Goal: Use online tool/utility: Use online tool/utility

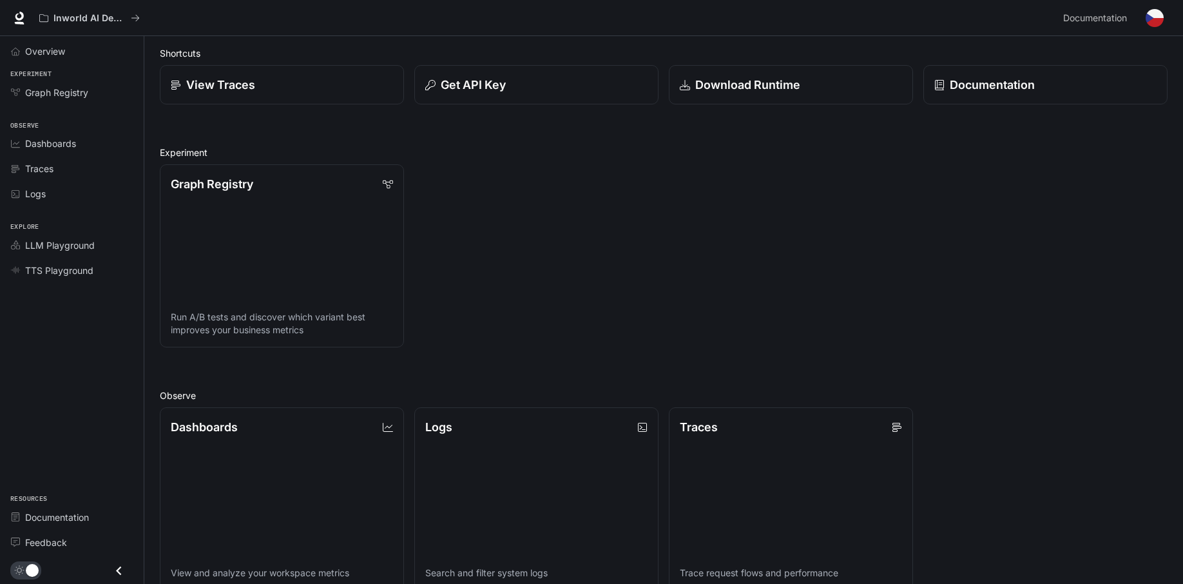
scroll to position [64, 0]
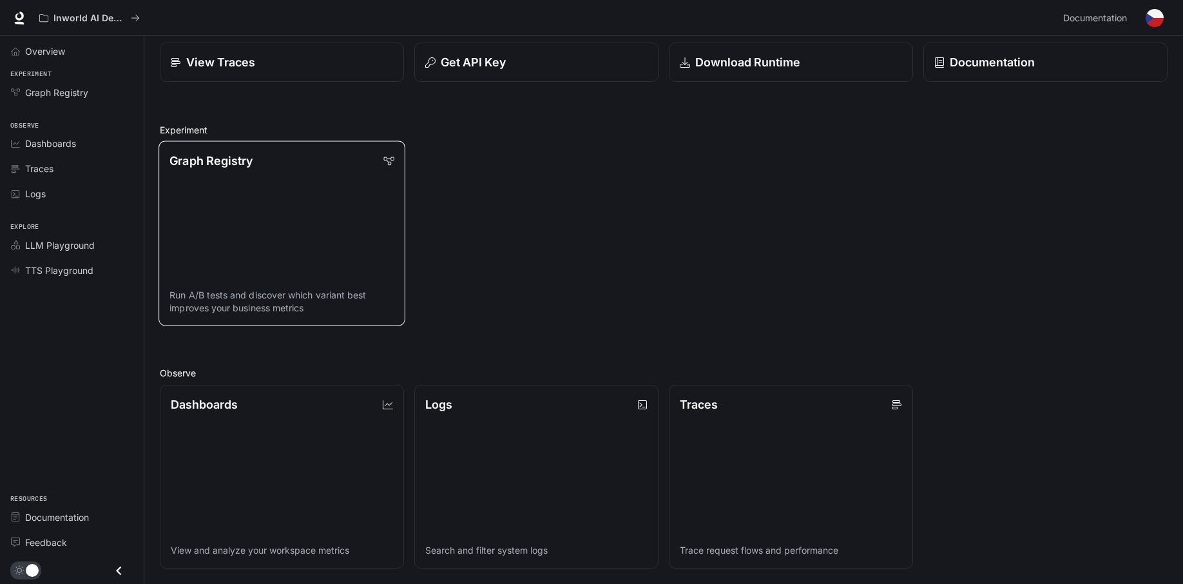
click at [349, 229] on link "Graph Registry Run A/B tests and discover which variant best improves your busi…" at bounding box center [281, 233] width 247 height 185
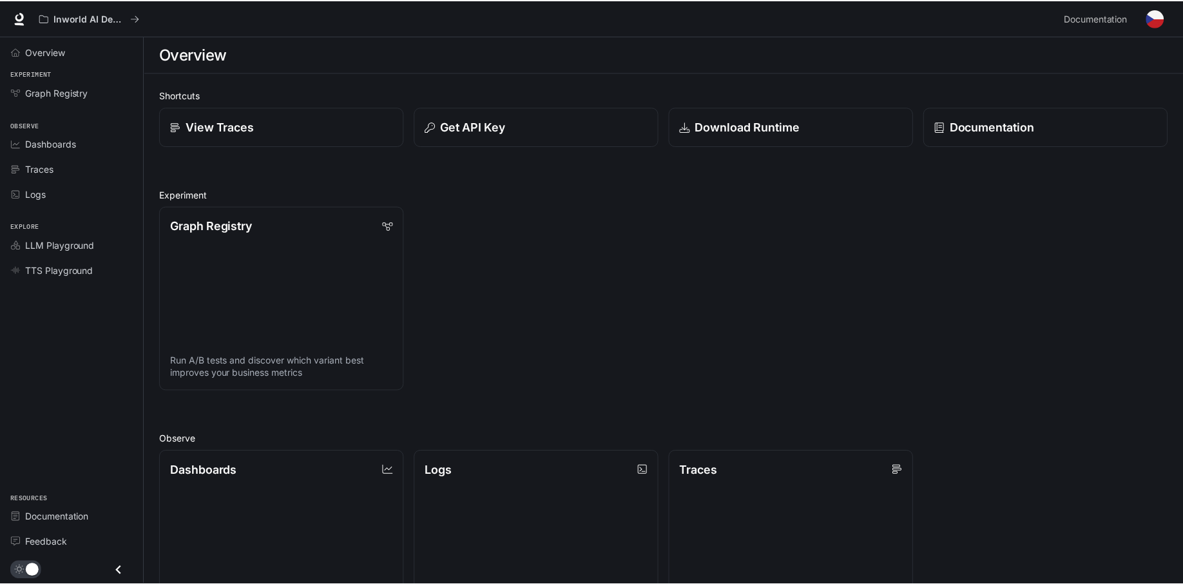
scroll to position [64, 0]
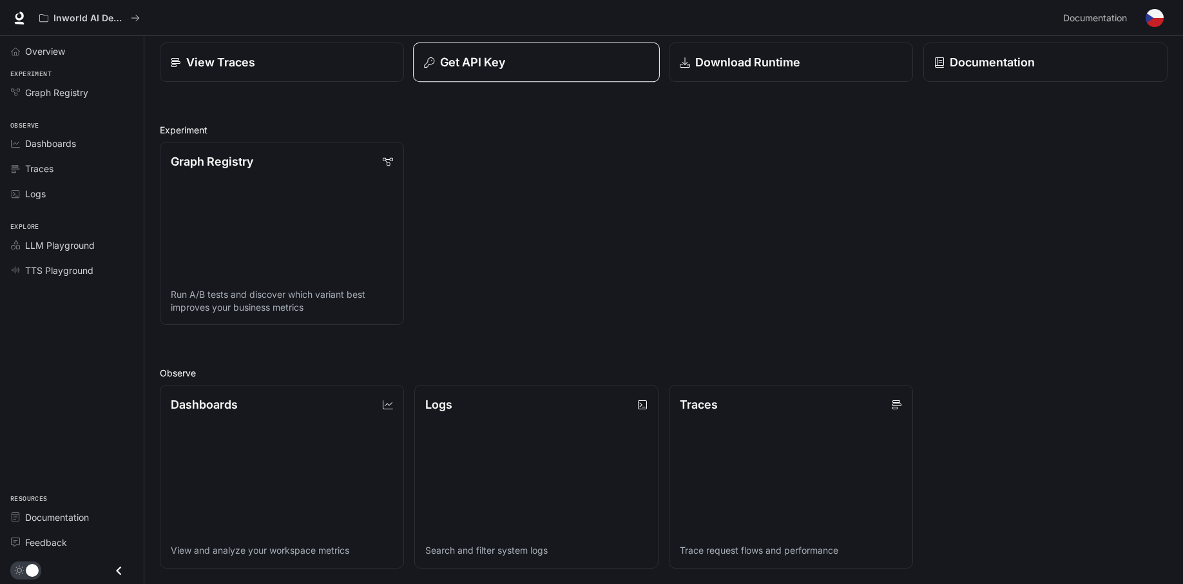
click at [466, 62] on p "Get API Key" at bounding box center [473, 61] width 66 height 17
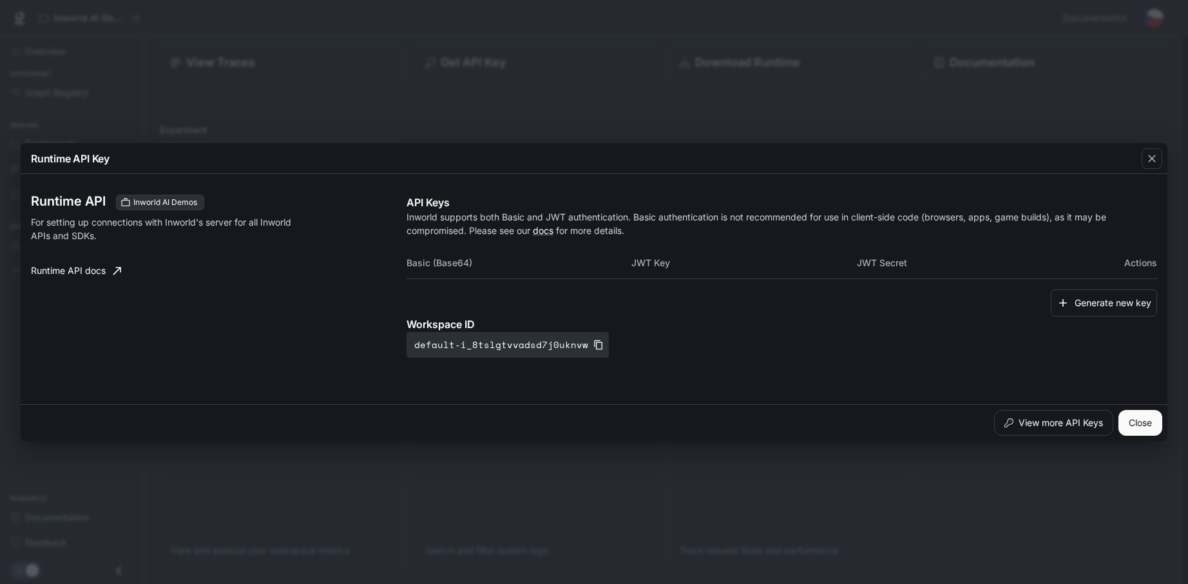
click at [492, 102] on div "Runtime API Key Runtime API Inworld AI Demos For setting up connections with In…" at bounding box center [594, 292] width 1188 height 584
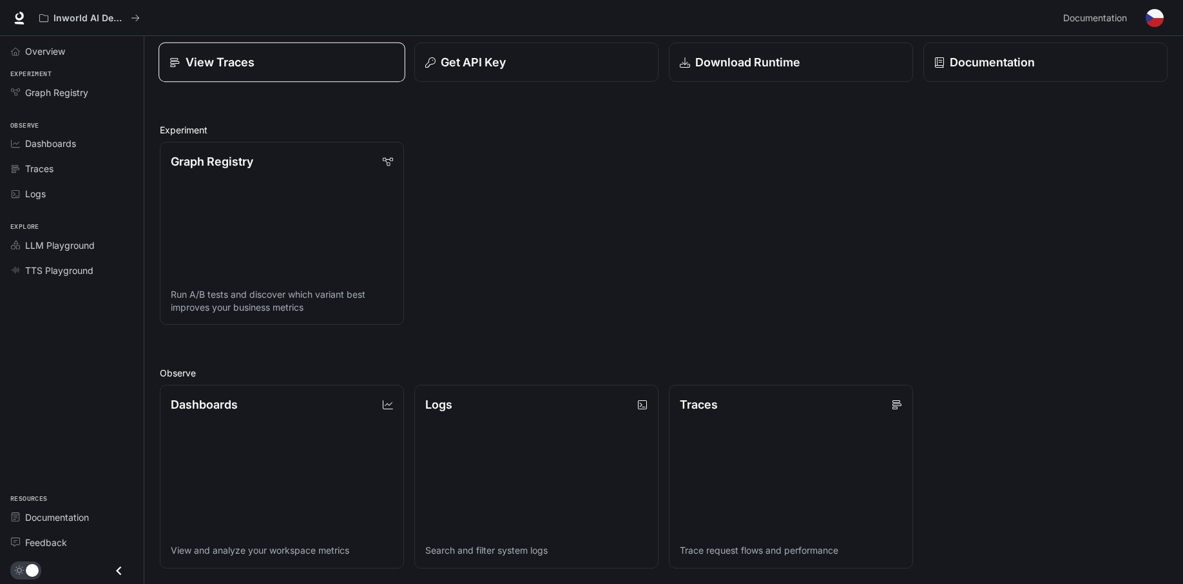
click at [292, 63] on div "View Traces" at bounding box center [281, 61] width 224 height 17
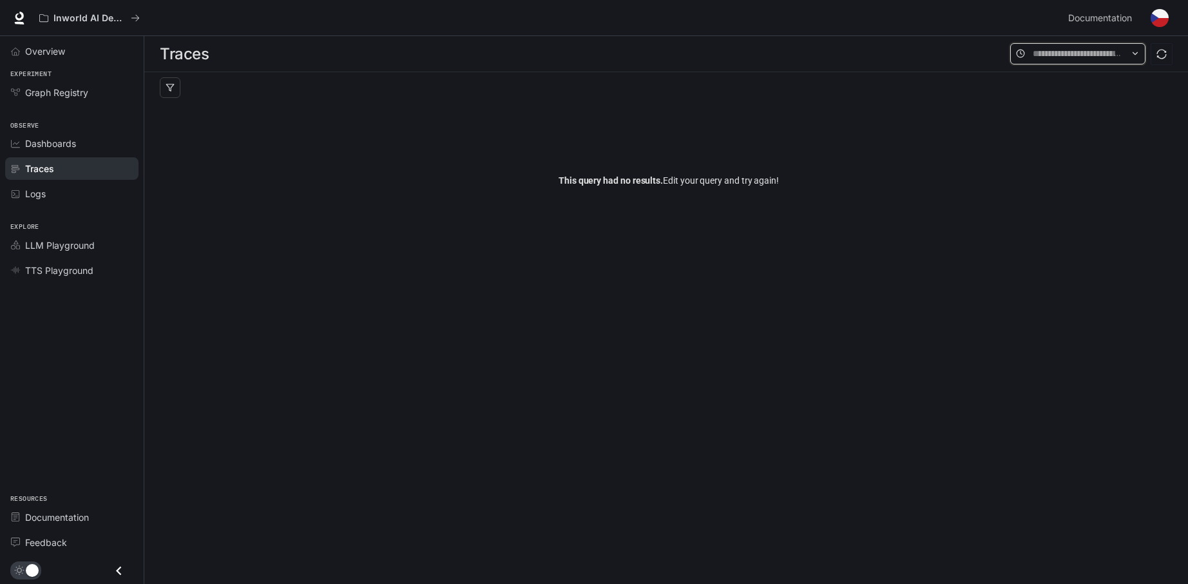
click at [1072, 46] on input "text" at bounding box center [1078, 53] width 90 height 14
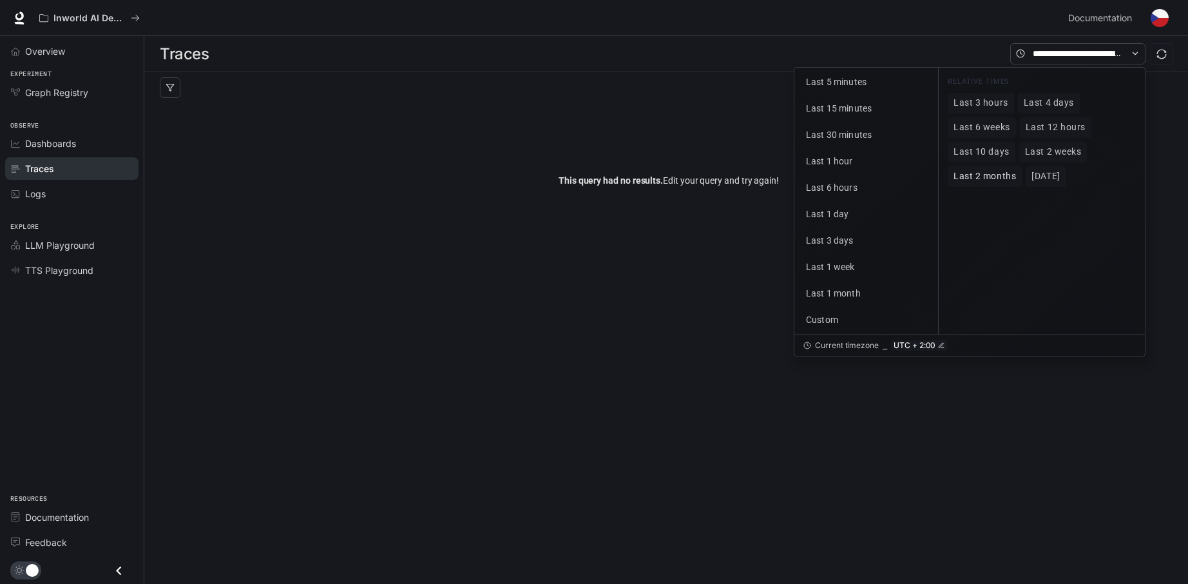
click at [991, 178] on span "Last 2 months" at bounding box center [985, 176] width 62 height 11
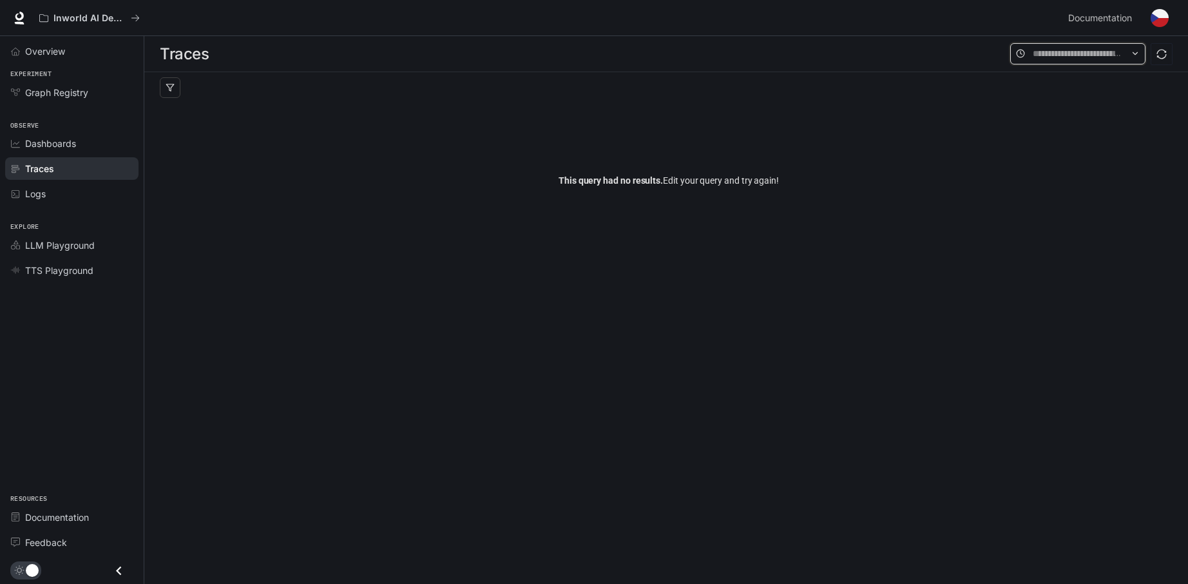
click at [1048, 55] on input "text" at bounding box center [1078, 53] width 90 height 14
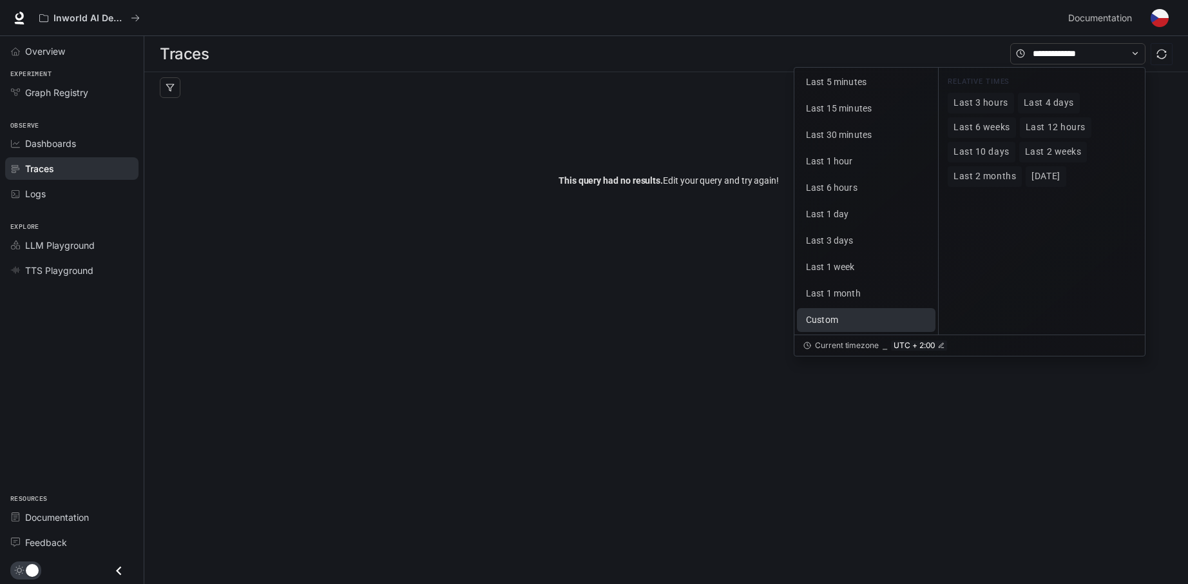
click at [832, 321] on span "Custom" at bounding box center [822, 319] width 32 height 10
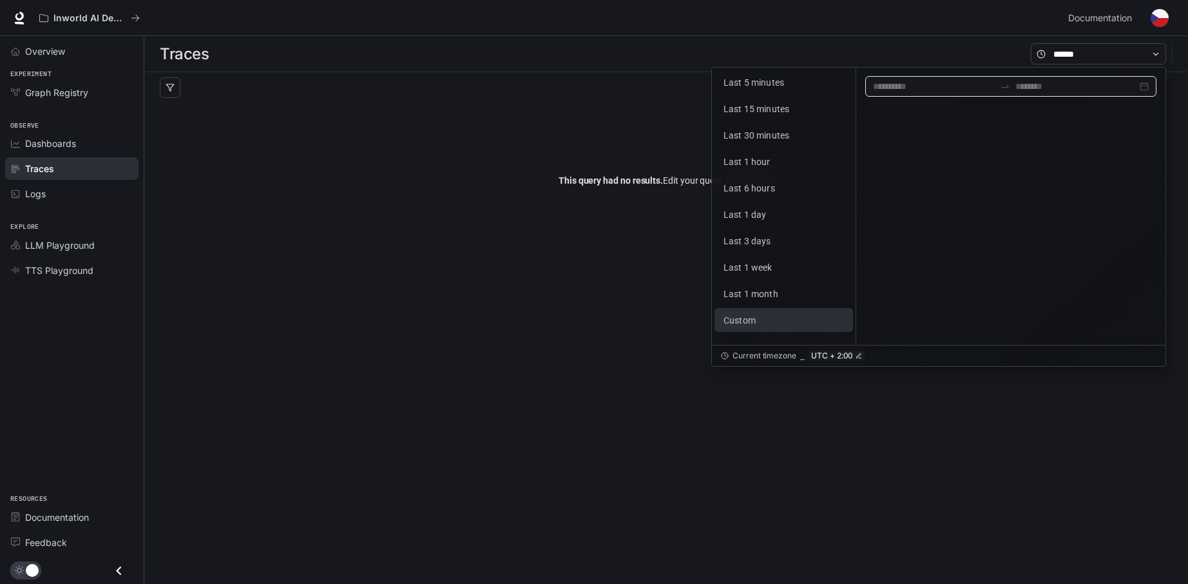
click at [945, 94] on div at bounding box center [1010, 86] width 291 height 21
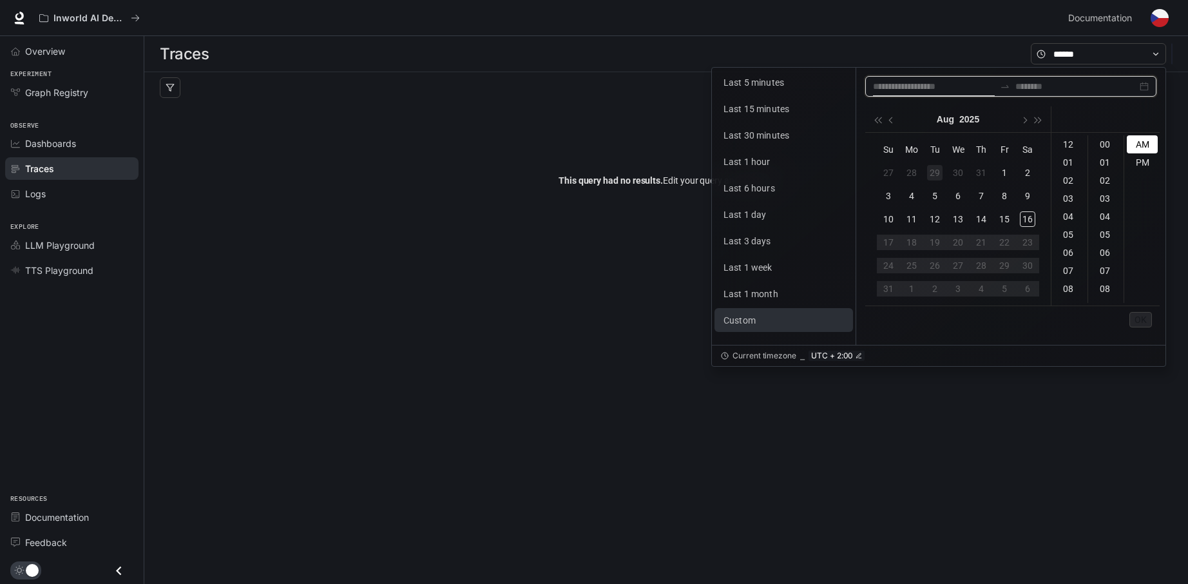
type input "**********"
click at [880, 123] on button "button" at bounding box center [877, 119] width 14 height 26
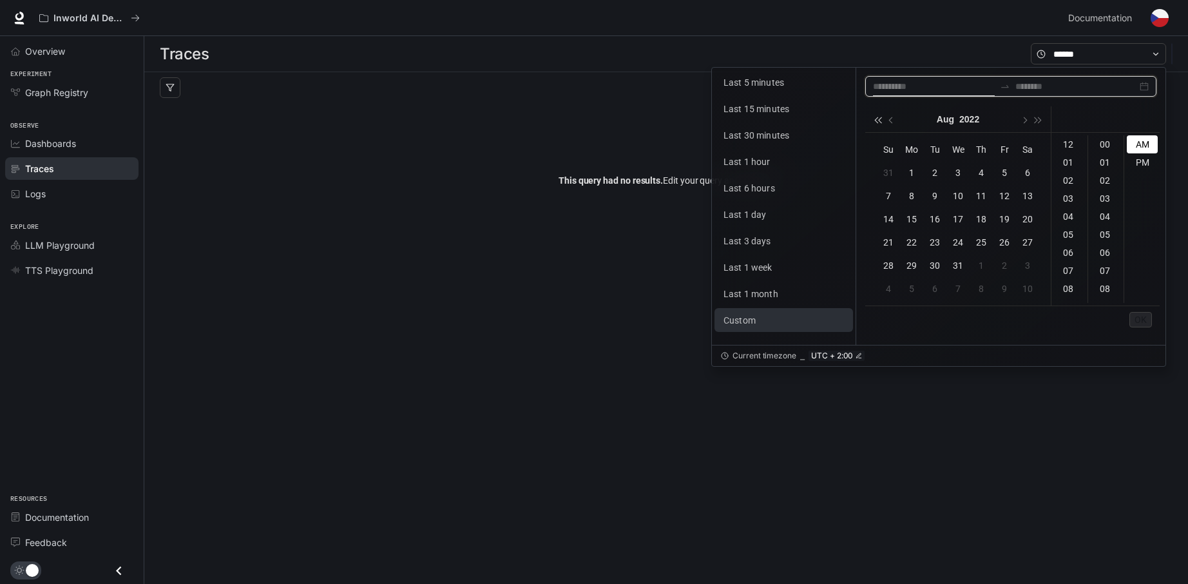
click at [880, 123] on button "button" at bounding box center [877, 119] width 14 height 26
click at [994, 197] on td "7" at bounding box center [1004, 195] width 23 height 23
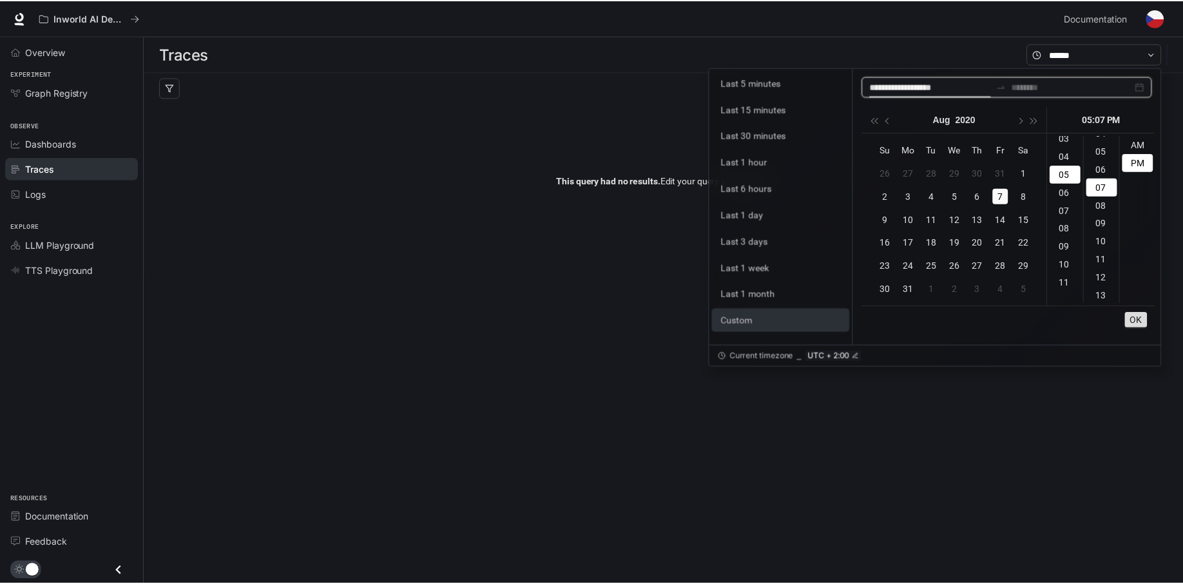
scroll to position [126, 0]
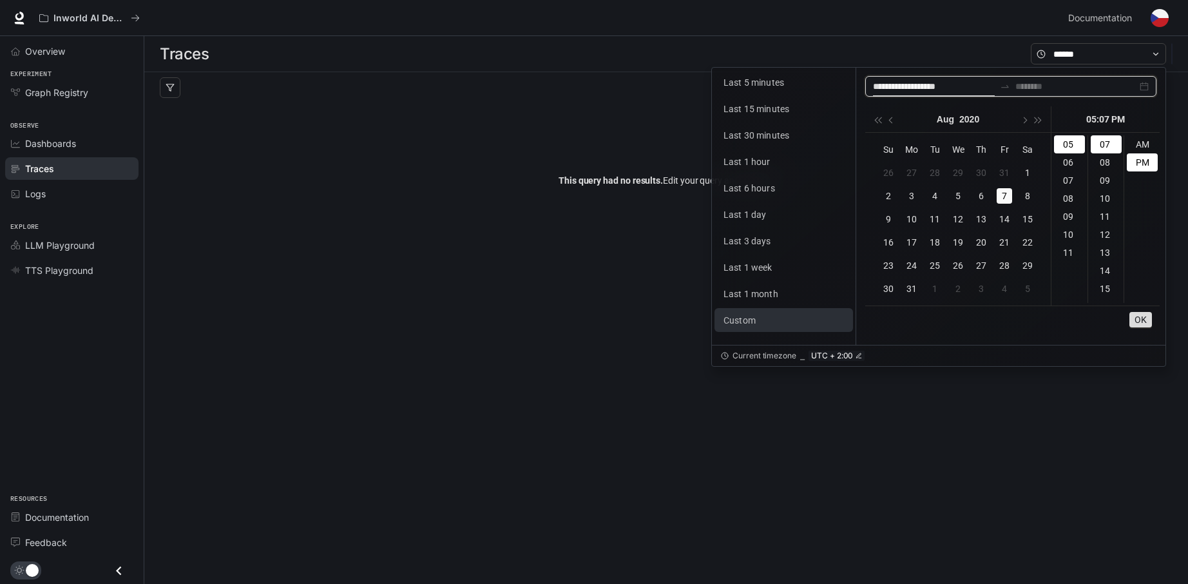
type input "**********"
click at [1075, 86] on input at bounding box center [1076, 86] width 122 height 14
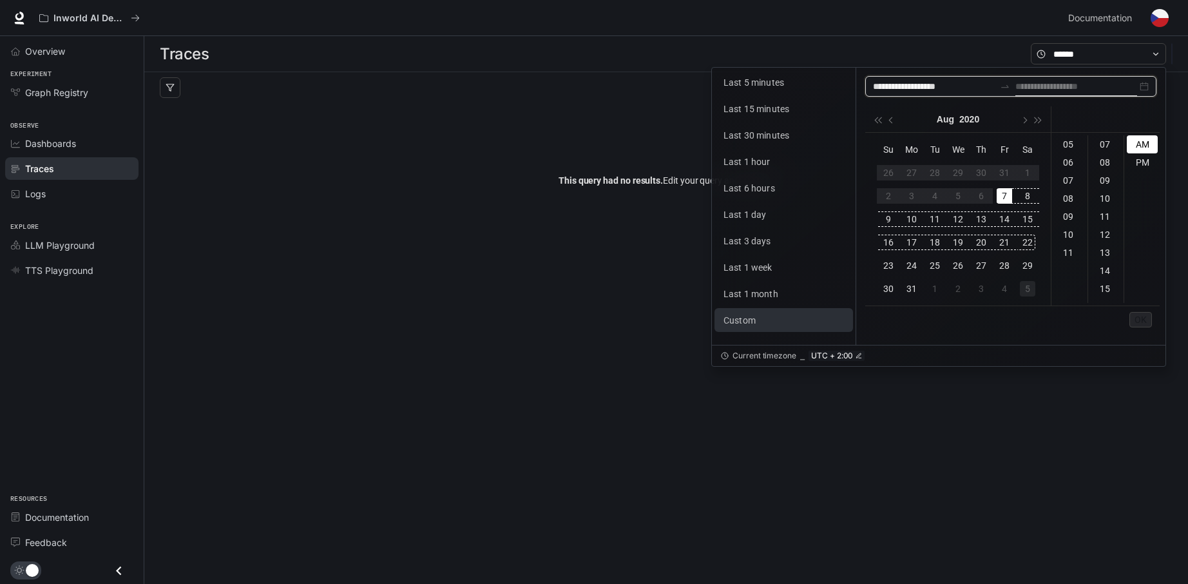
type input "**********"
click at [1003, 195] on div "7" at bounding box center [1004, 195] width 15 height 15
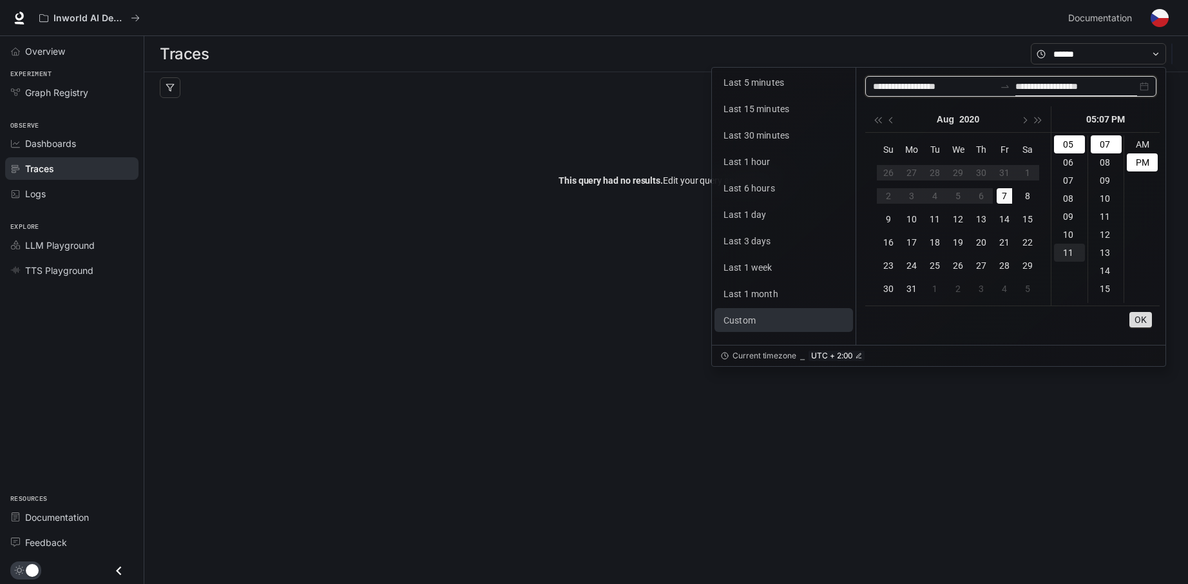
type input "**********"
click at [1137, 319] on span "OK" at bounding box center [1141, 319] width 12 height 14
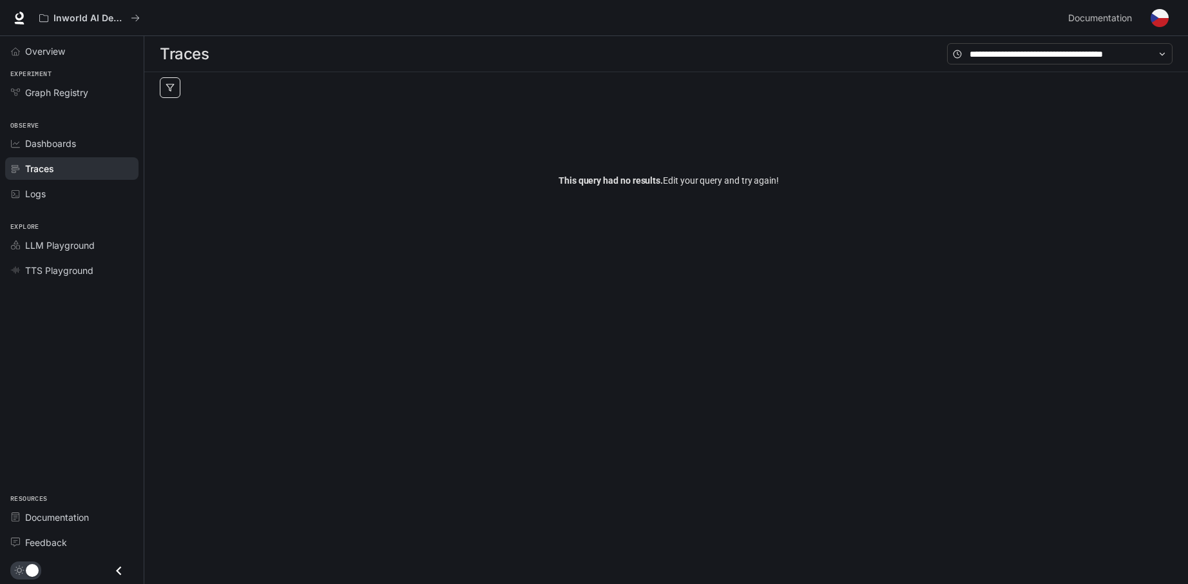
click at [167, 81] on button "button" at bounding box center [170, 87] width 21 height 21
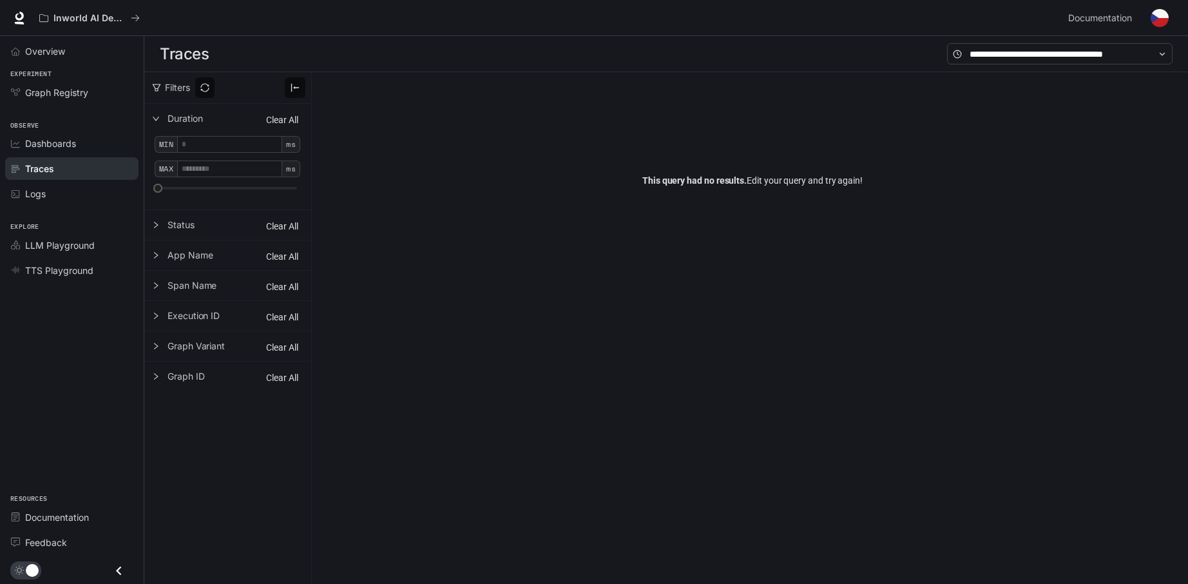
click at [164, 77] on div "Filters" at bounding box center [227, 87] width 166 height 31
click at [85, 145] on div "Dashboards" at bounding box center [79, 144] width 108 height 14
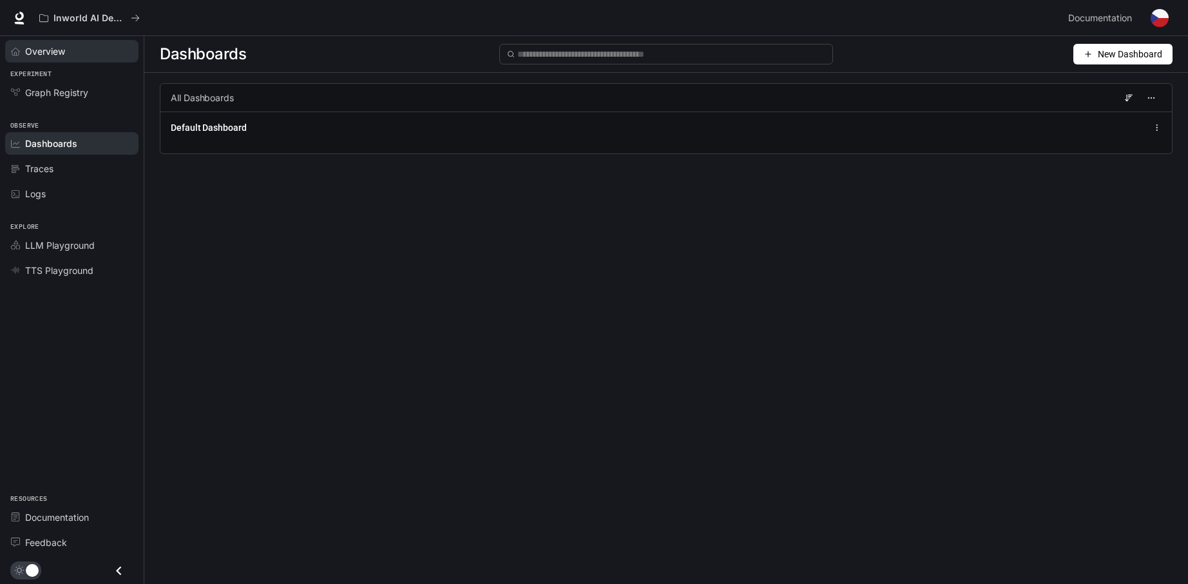
click at [33, 47] on span "Overview" at bounding box center [45, 51] width 40 height 14
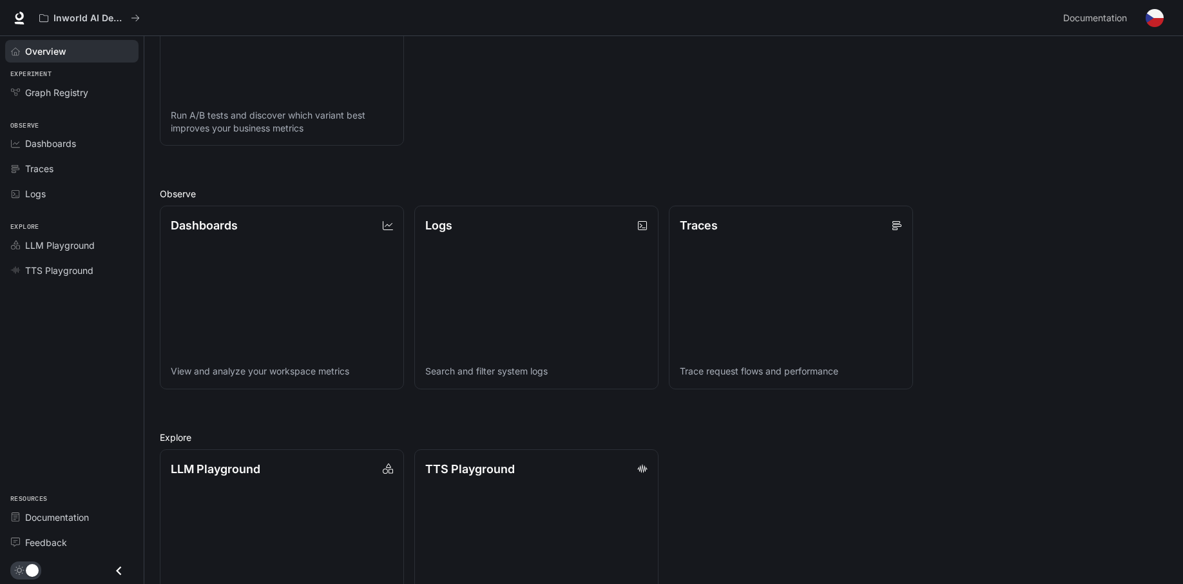
scroll to position [307, 0]
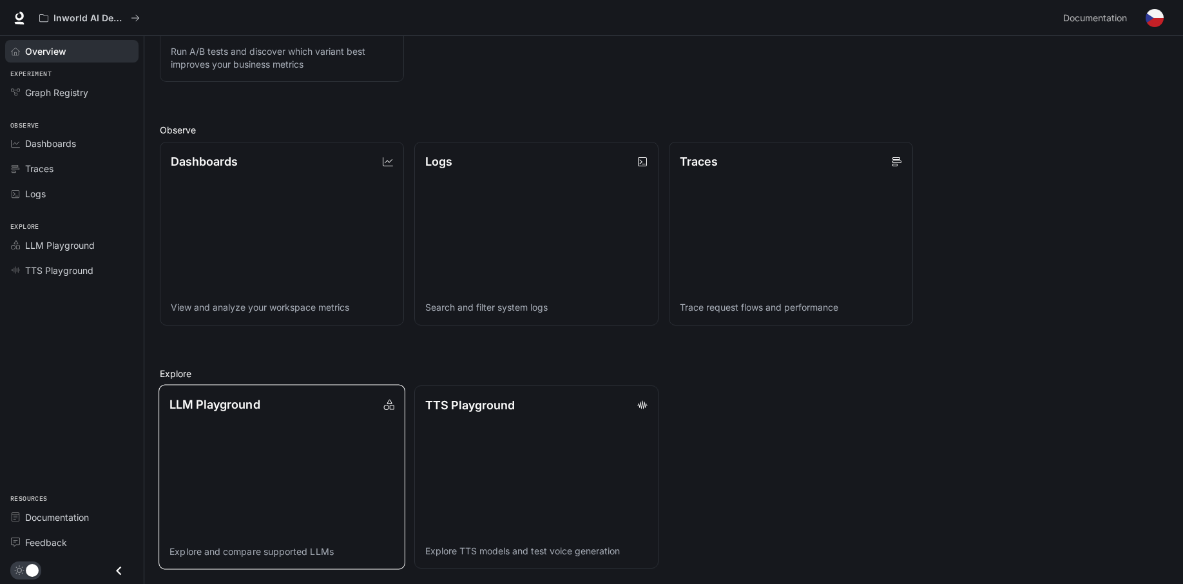
click at [342, 447] on link "LLM Playground Explore and compare supported LLMs" at bounding box center [281, 476] width 247 height 185
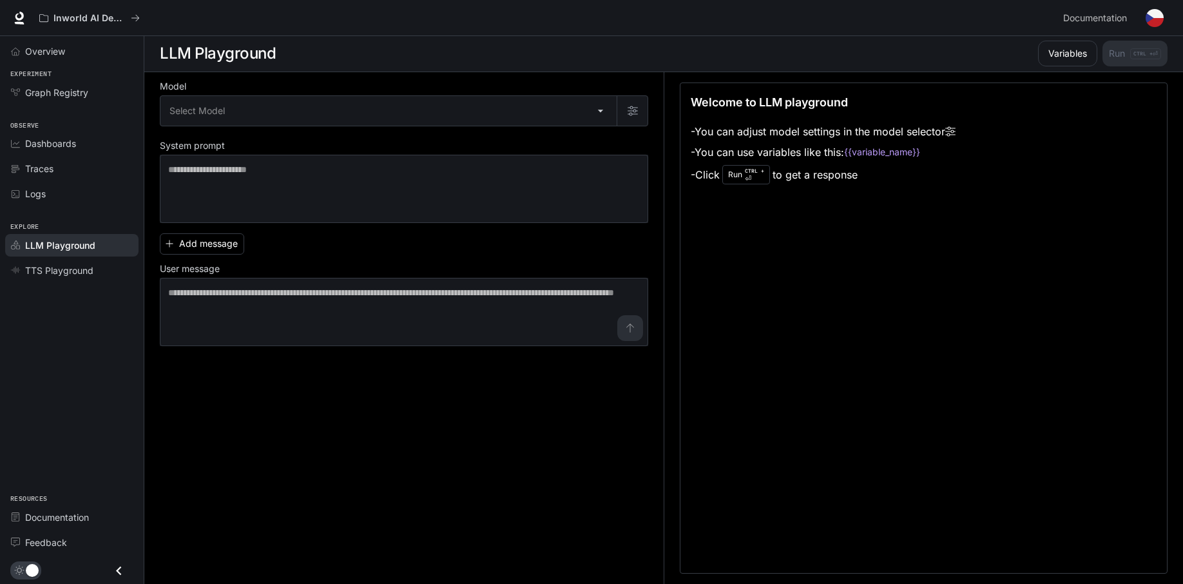
click at [195, 257] on div "Add message User message * ​" at bounding box center [404, 287] width 488 height 118
click at [198, 248] on button "Add message" at bounding box center [202, 243] width 84 height 21
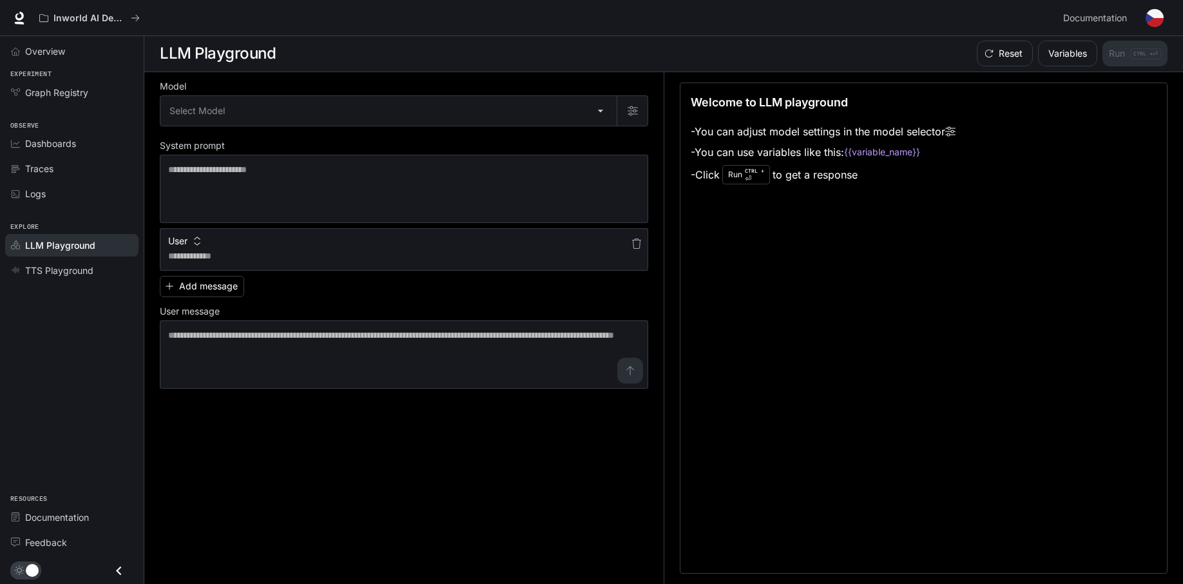
click at [189, 242] on button "User" at bounding box center [184, 241] width 39 height 21
click at [189, 242] on div at bounding box center [594, 292] width 1188 height 584
